Goal: Find contact information: Find contact information

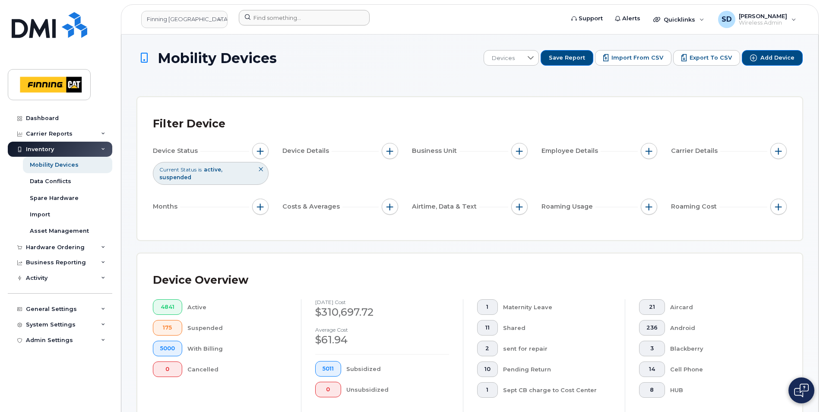
scroll to position [173, 0]
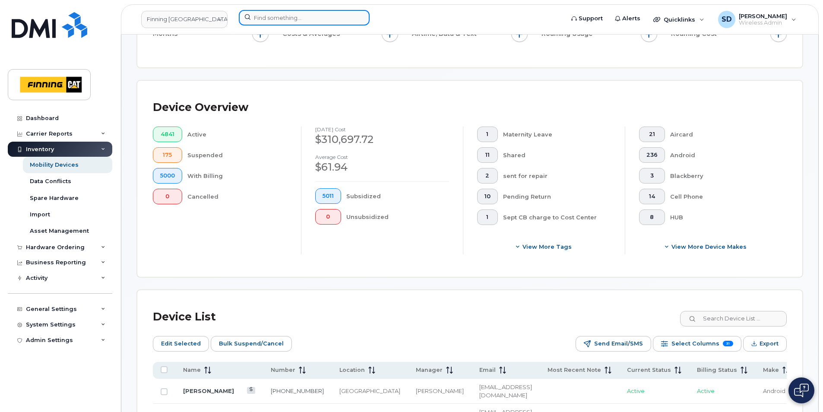
click at [276, 18] on input at bounding box center [304, 18] width 131 height 16
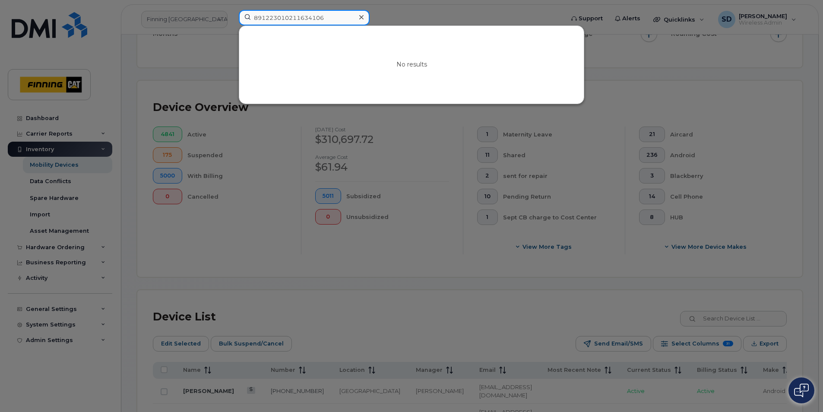
drag, startPoint x: 335, startPoint y: 19, endPoint x: 155, endPoint y: 20, distance: 180.0
click at [232, 20] on div "891223010211634106 No results" at bounding box center [398, 19] width 333 height 19
drag, startPoint x: 334, startPoint y: 15, endPoint x: 38, endPoint y: 1, distance: 296.9
click at [232, 10] on div "891223010217763406 No results" at bounding box center [398, 19] width 333 height 19
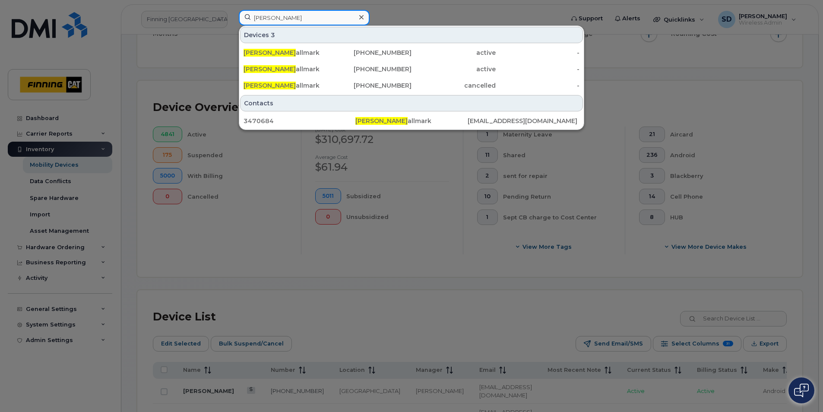
type input "[PERSON_NAME]"
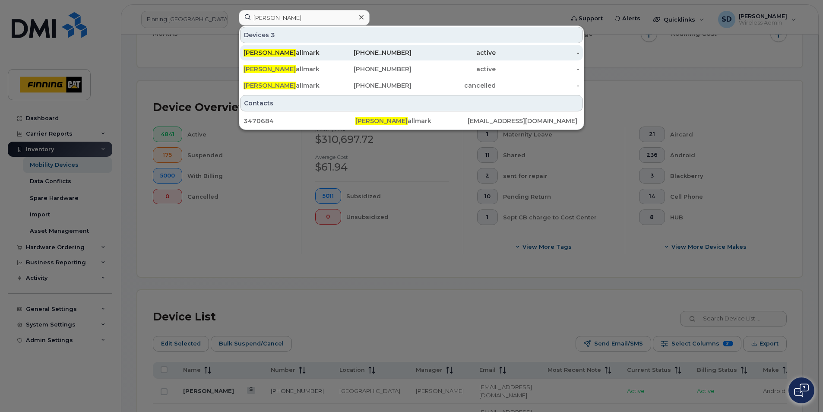
click at [256, 54] on span "[PERSON_NAME]" at bounding box center [269, 53] width 52 height 8
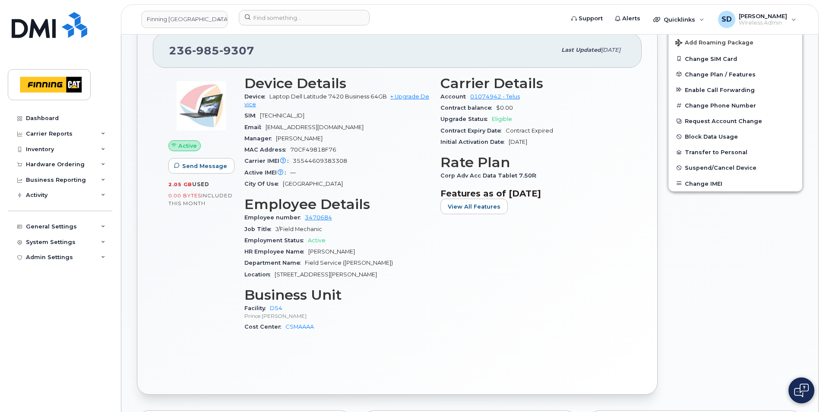
scroll to position [216, 0]
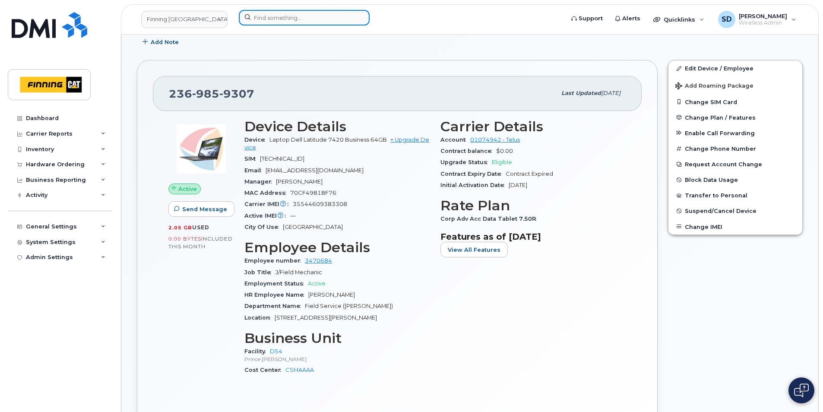
click at [266, 19] on input at bounding box center [304, 18] width 131 height 16
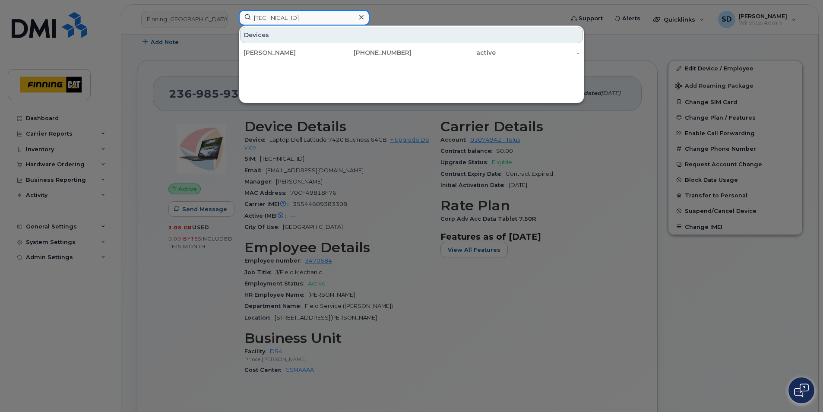
type input "8912230102177634106"
click at [271, 54] on div "[PERSON_NAME]" at bounding box center [285, 52] width 84 height 9
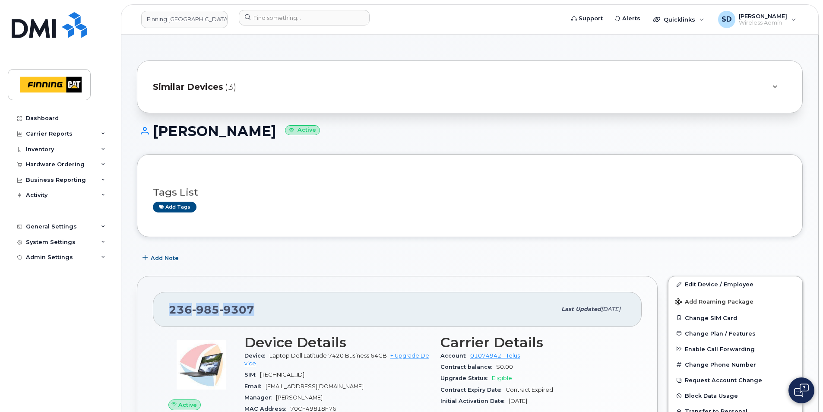
drag, startPoint x: 233, startPoint y: 306, endPoint x: 148, endPoint y: 303, distance: 85.6
drag, startPoint x: 148, startPoint y: 303, endPoint x: 188, endPoint y: 309, distance: 40.7
copy span "236 985 9307"
